Goal: Navigation & Orientation: Find specific page/section

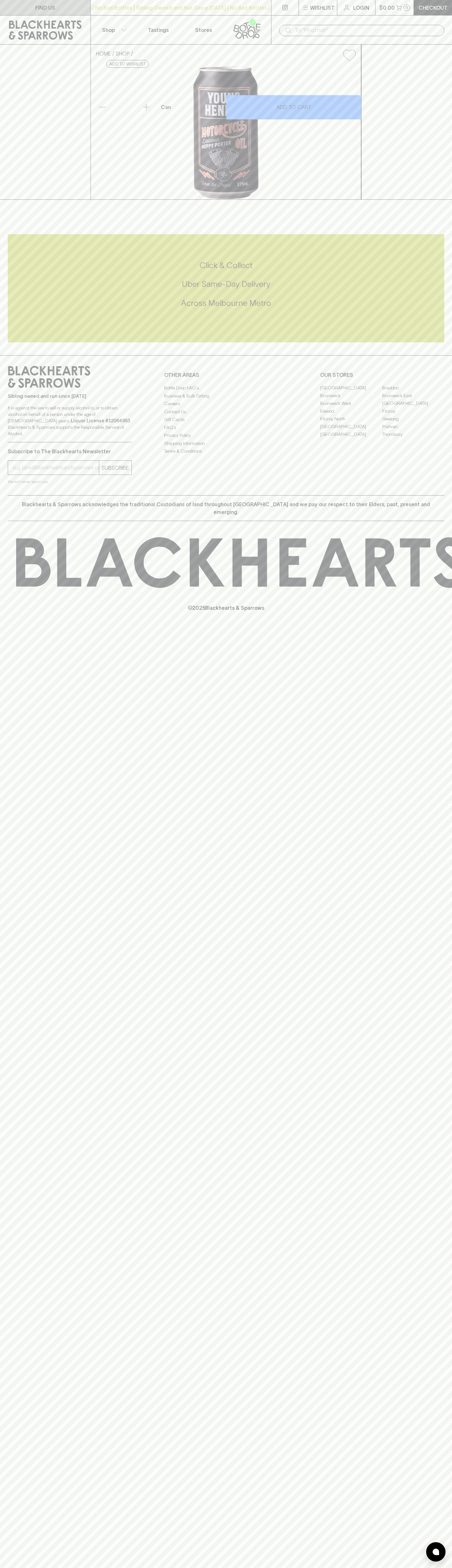
click at [82, 13] on link "FIND US" at bounding box center [45, 7] width 90 height 15
click at [420, 1567] on html "FIND US | No Bad Bottles | Sibling Owned and Run Since 2006 | No Bad Bottles | …" at bounding box center [226, 784] width 452 height 1568
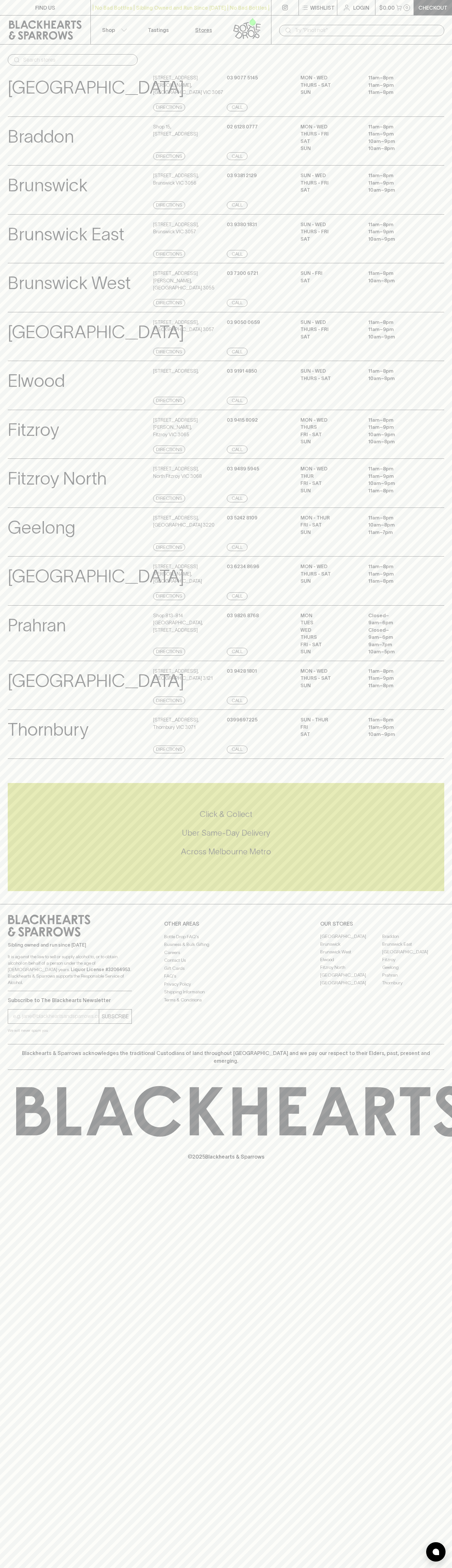
click at [336, 1567] on html "FIND US | No Bad Bottles | Sibling Owned and Run Since 2006 | No Bad Bottles | …" at bounding box center [226, 784] width 452 height 1568
click at [30, 823] on div "Click & Collect Uber Same-Day Delivery Across Melbourne Metro" at bounding box center [226, 837] width 436 height 108
